Goal: Transaction & Acquisition: Obtain resource

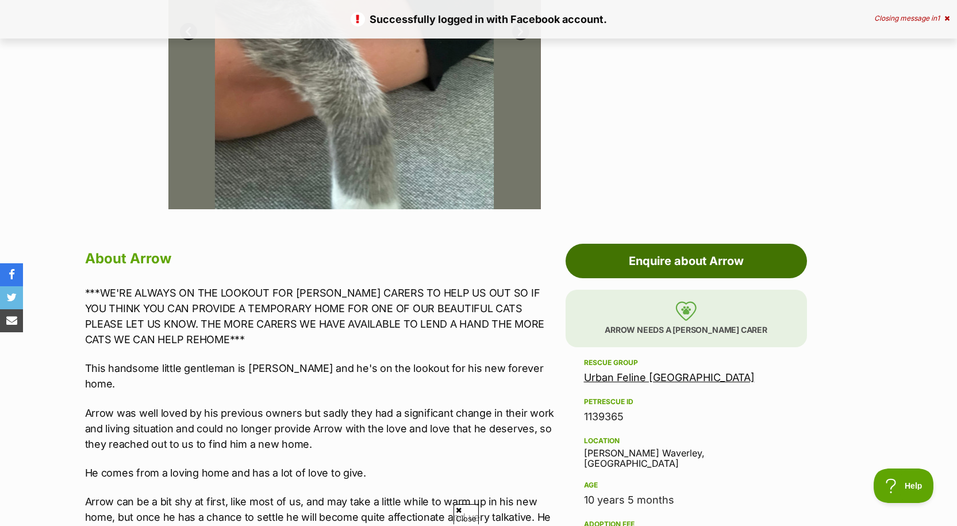
click at [706, 268] on link "Enquire about Arrow" at bounding box center [686, 261] width 241 height 34
